Goal: Navigation & Orientation: Find specific page/section

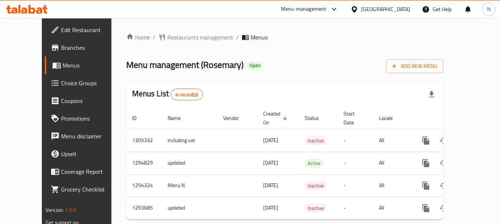
click at [404, 5] on div "[GEOGRAPHIC_DATA]" at bounding box center [385, 9] width 49 height 8
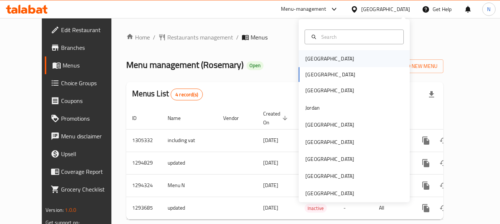
click at [305, 61] on div "[GEOGRAPHIC_DATA]" at bounding box center [329, 59] width 49 height 8
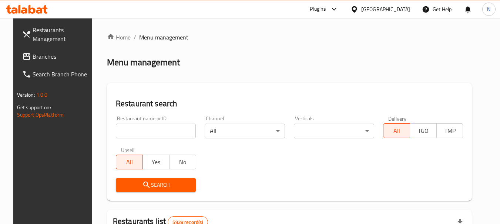
click at [397, 18] on div "​ Plugins [GEOGRAPHIC_DATA] Get Help N Restaurants Management Branches Search B…" at bounding box center [250, 121] width 500 height 206
click at [397, 11] on div "[GEOGRAPHIC_DATA]" at bounding box center [385, 9] width 49 height 8
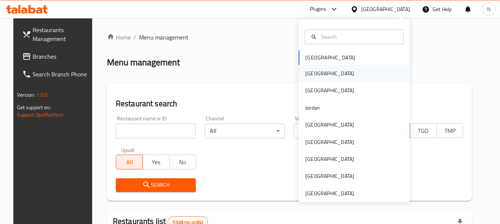
click at [336, 75] on div "[GEOGRAPHIC_DATA]" at bounding box center [353, 73] width 111 height 17
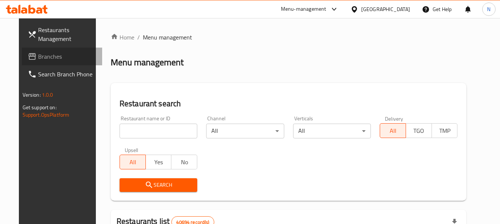
click at [38, 60] on span "Branches" at bounding box center [67, 56] width 58 height 9
